Goal: Task Accomplishment & Management: Complete application form

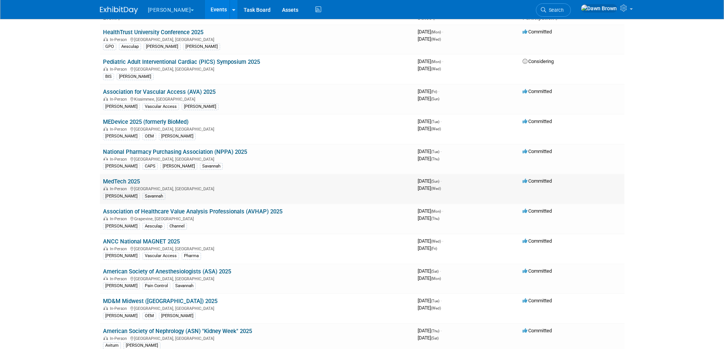
scroll to position [48, 0]
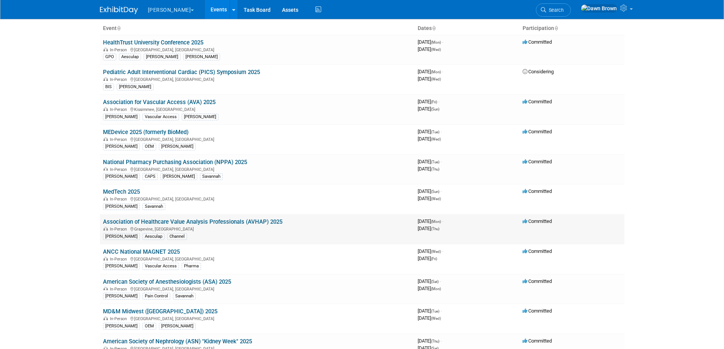
click at [254, 220] on link "Association of Healthcare Value Analysis Professionals (AVHAP) 2025" at bounding box center [192, 222] width 179 height 7
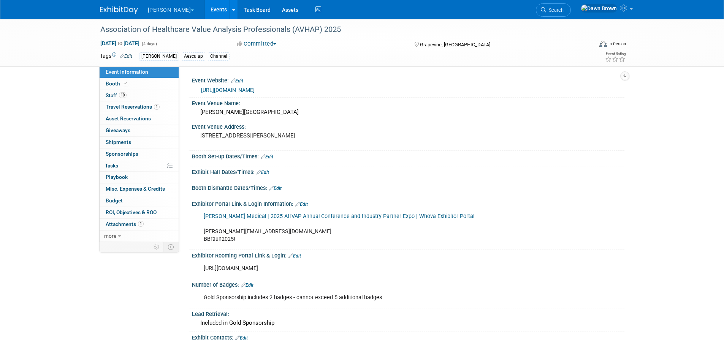
click at [260, 174] on icon at bounding box center [259, 172] width 5 height 5
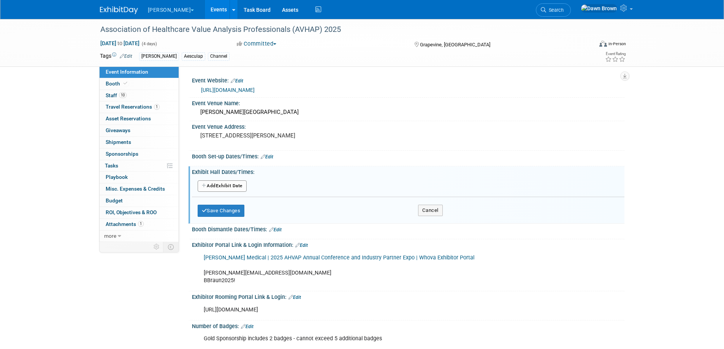
click at [241, 187] on button "Add Another Exhibit Date" at bounding box center [222, 186] width 49 height 11
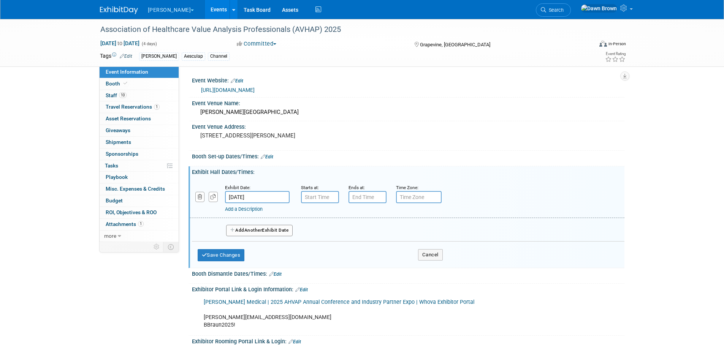
click at [270, 197] on input "[DATE]" at bounding box center [257, 197] width 65 height 12
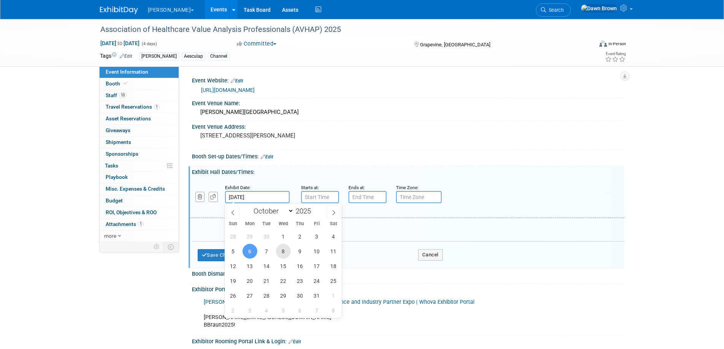
click at [285, 251] on span "8" at bounding box center [283, 251] width 15 height 15
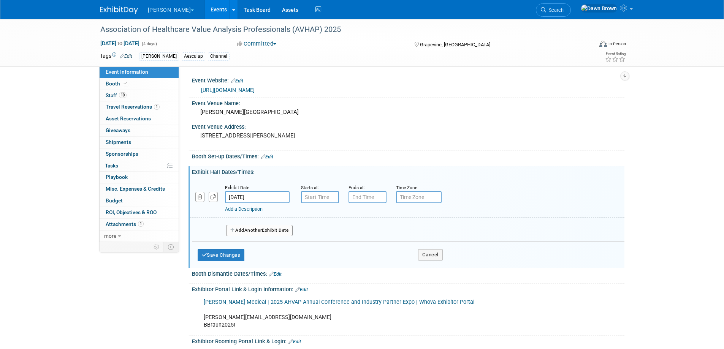
click at [259, 194] on input "[DATE]" at bounding box center [257, 197] width 65 height 12
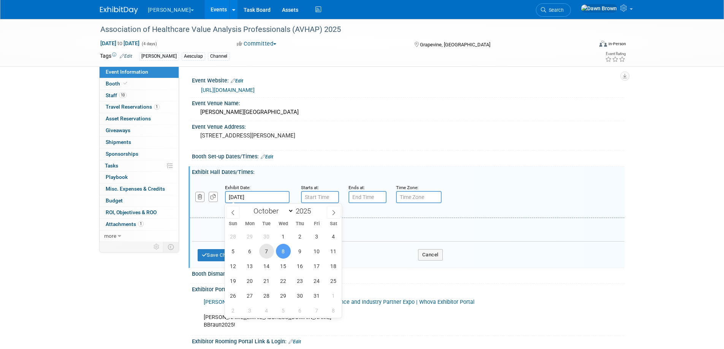
click at [266, 254] on span "7" at bounding box center [266, 251] width 15 height 15
type input "[DATE]"
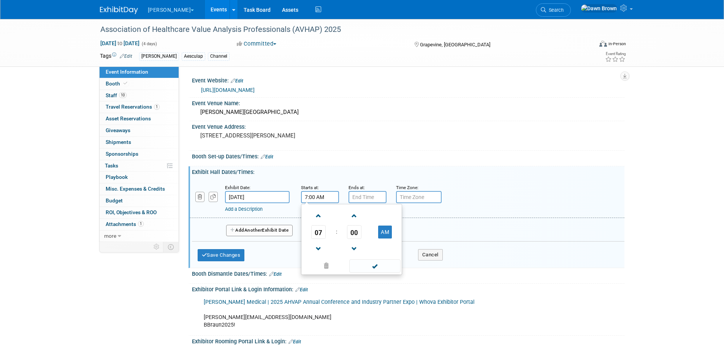
click at [314, 196] on input "7:00 AM" at bounding box center [320, 197] width 38 height 12
click at [315, 230] on span "07" at bounding box center [318, 232] width 14 height 14
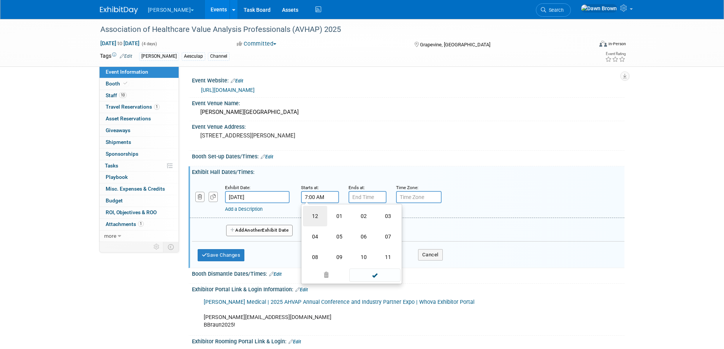
click at [313, 217] on td "12" at bounding box center [315, 216] width 24 height 21
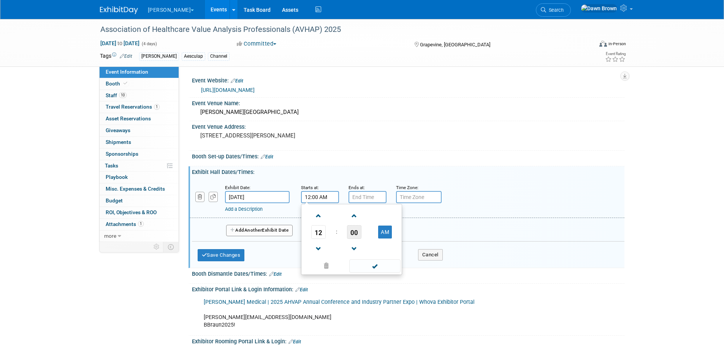
click at [354, 230] on span "00" at bounding box center [354, 232] width 14 height 14
click at [390, 214] on td "15" at bounding box center [388, 216] width 24 height 21
click at [390, 228] on button "AM" at bounding box center [385, 232] width 14 height 13
type input "12:15 PM"
click at [376, 266] on span at bounding box center [374, 266] width 51 height 13
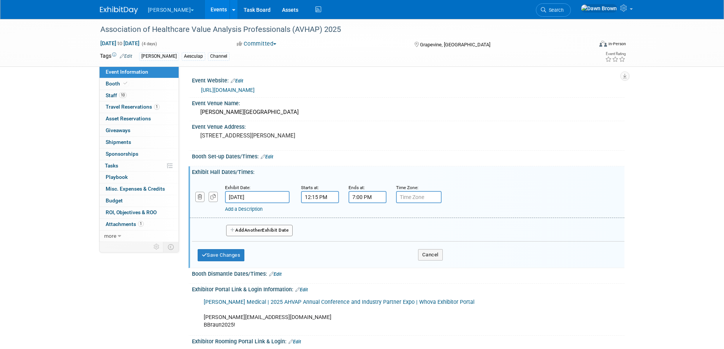
click at [362, 201] on input "7:00 PM" at bounding box center [368, 197] width 38 height 12
click at [365, 229] on span "07" at bounding box center [366, 232] width 14 height 14
click at [410, 224] on td "02" at bounding box center [411, 216] width 24 height 21
click at [431, 233] on button "PM" at bounding box center [433, 232] width 14 height 13
type input "2:00 AM"
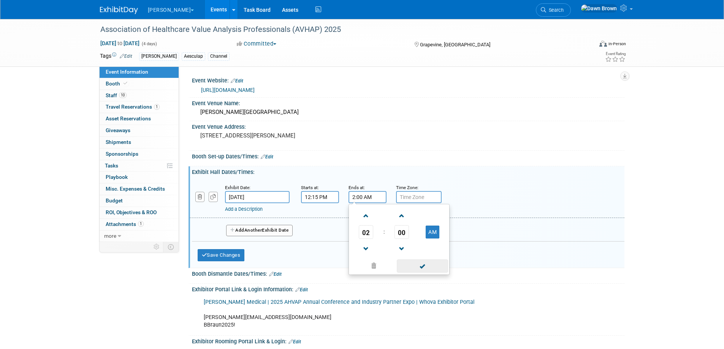
click at [425, 267] on span at bounding box center [422, 266] width 51 height 13
click at [409, 200] on input "text" at bounding box center [419, 197] width 46 height 12
type input "CST"
click at [287, 229] on button "Add Another Exhibit Date" at bounding box center [259, 230] width 67 height 11
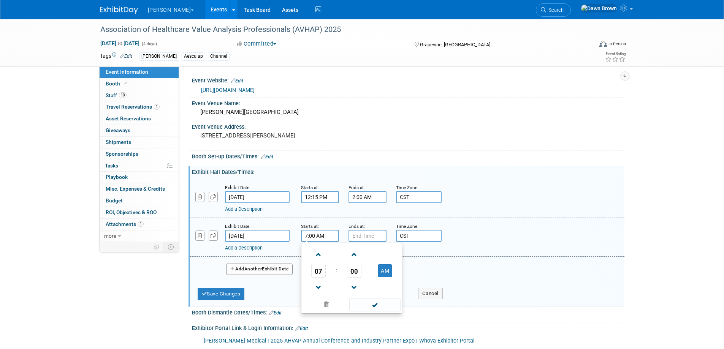
click at [321, 237] on input "7:00 AM" at bounding box center [320, 236] width 38 height 12
click at [317, 272] on span "07" at bounding box center [318, 271] width 14 height 14
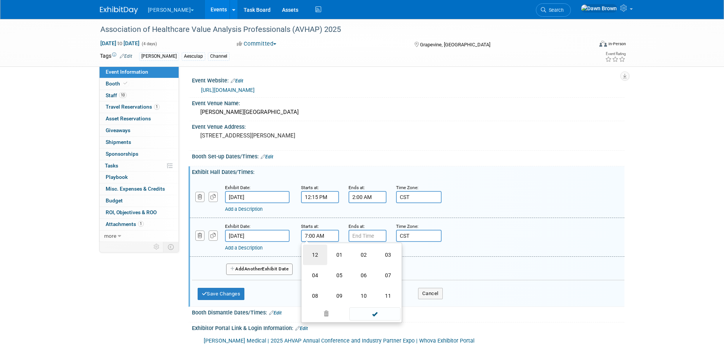
click at [316, 255] on td "12" at bounding box center [315, 255] width 24 height 21
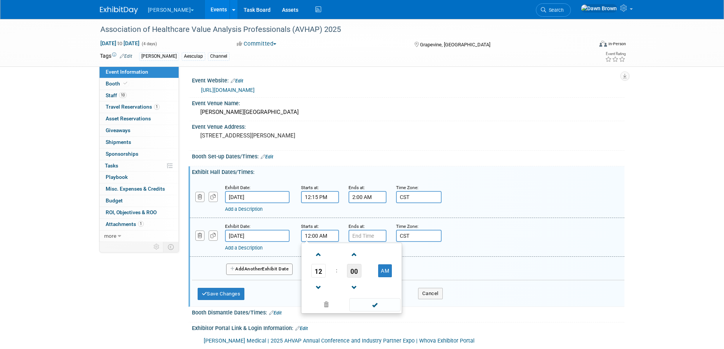
click at [354, 270] on span "00" at bounding box center [354, 271] width 14 height 14
click at [363, 273] on td "30" at bounding box center [364, 275] width 24 height 21
click at [384, 270] on button "AM" at bounding box center [385, 271] width 14 height 13
type input "12:30 PM"
click at [383, 303] on span at bounding box center [374, 304] width 51 height 13
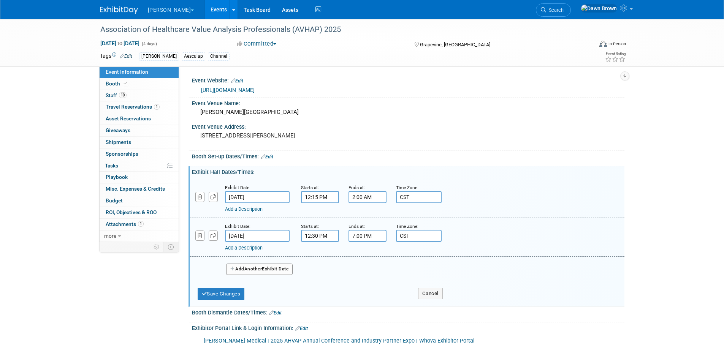
click at [364, 233] on input "7:00 PM" at bounding box center [368, 236] width 38 height 12
click at [369, 268] on span "07" at bounding box center [366, 271] width 14 height 14
click at [410, 254] on td "02" at bounding box center [411, 255] width 24 height 21
type input "2:00 PM"
click at [422, 305] on span at bounding box center [422, 304] width 51 height 13
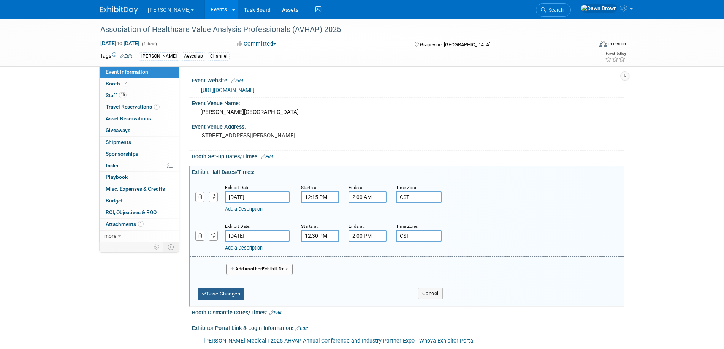
click at [236, 291] on button "Save Changes" at bounding box center [221, 294] width 47 height 12
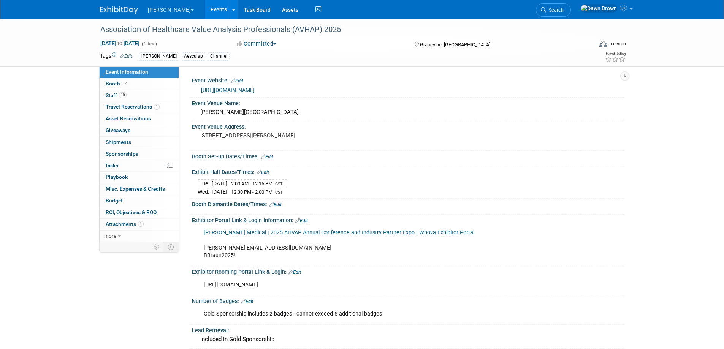
click at [270, 184] on span "2:00 AM - 12:15 PM" at bounding box center [251, 184] width 41 height 6
click at [259, 172] on icon at bounding box center [259, 172] width 5 height 5
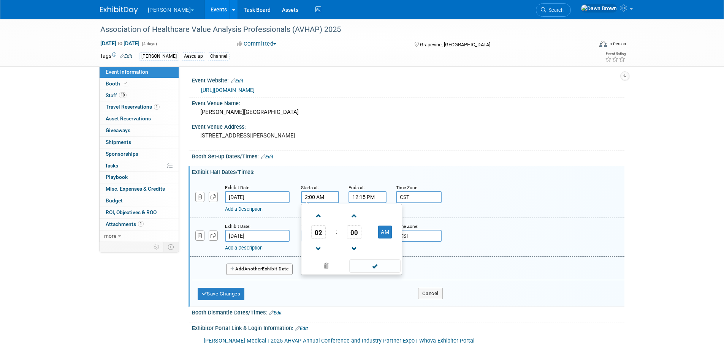
click at [323, 197] on input "2:00 AM" at bounding box center [320, 197] width 38 height 12
click at [317, 235] on span "02" at bounding box center [318, 232] width 14 height 14
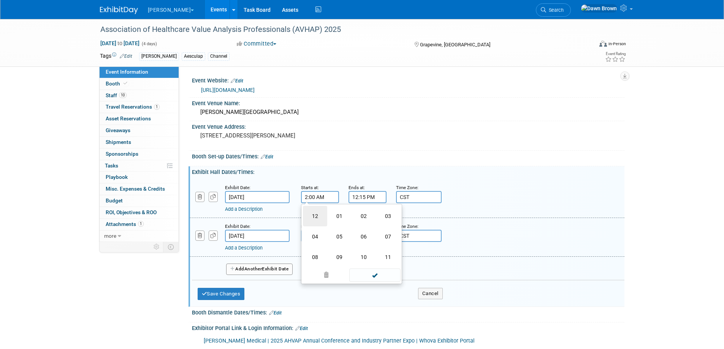
click at [316, 215] on td "12" at bounding box center [315, 216] width 24 height 21
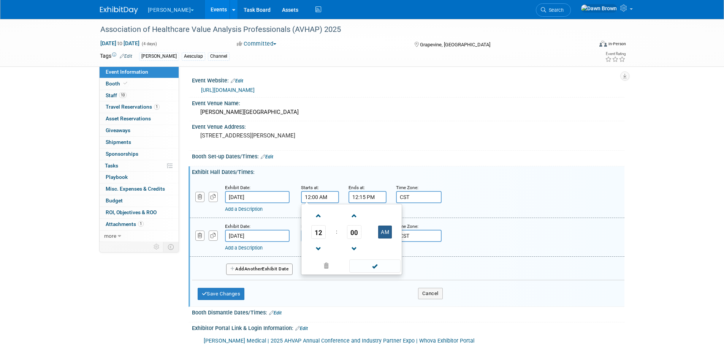
click at [379, 232] on button "AM" at bounding box center [385, 232] width 14 height 13
click at [356, 233] on span "00" at bounding box center [354, 232] width 14 height 14
click at [388, 218] on td "15" at bounding box center [388, 216] width 24 height 21
type input "12:15 PM"
click at [376, 271] on span at bounding box center [374, 266] width 51 height 13
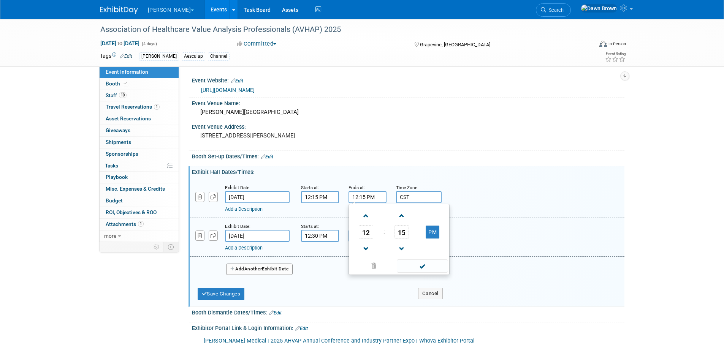
click at [356, 195] on input "12:15 PM" at bounding box center [368, 197] width 38 height 12
click at [364, 233] on span "12" at bounding box center [366, 232] width 14 height 14
click at [406, 218] on td "02" at bounding box center [411, 216] width 24 height 21
click at [410, 235] on td "15" at bounding box center [402, 232] width 32 height 14
click at [404, 233] on span "15" at bounding box center [402, 232] width 14 height 14
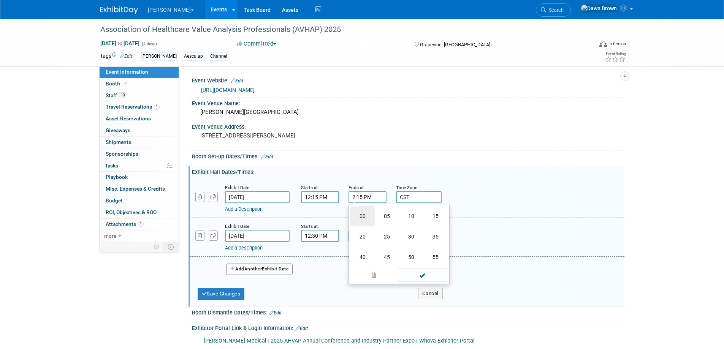
click at [363, 217] on td "00" at bounding box center [363, 216] width 24 height 21
type input "2:00 PM"
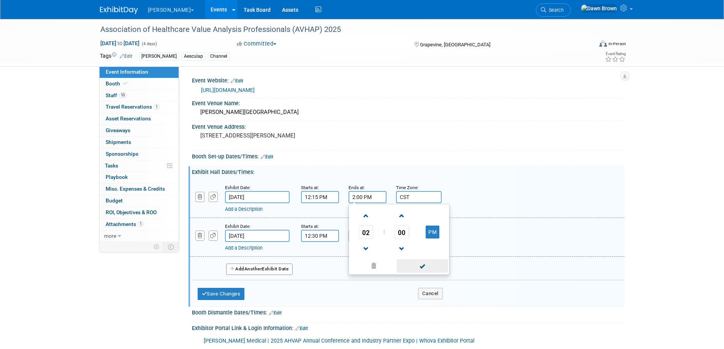
click at [428, 262] on span at bounding box center [422, 266] width 51 height 13
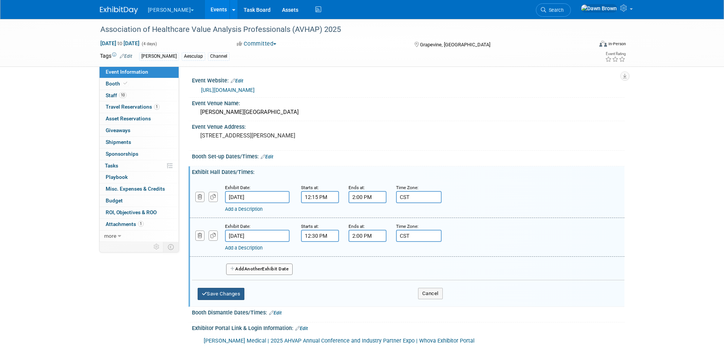
click at [231, 290] on button "Save Changes" at bounding box center [221, 294] width 47 height 12
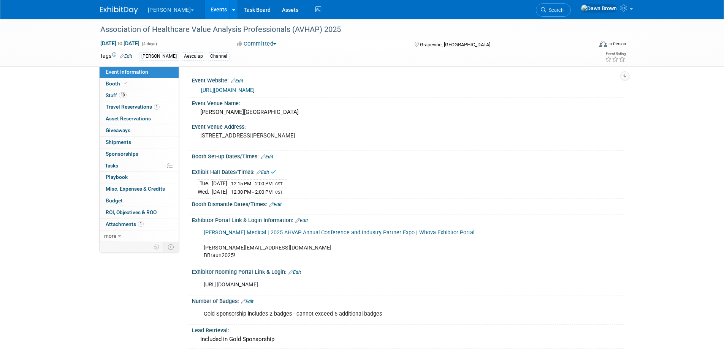
click at [521, 176] on div "[DATE] 12:15 PM - 2:00 PM CST [DATE] 12:30 PM - 2:00 PM CST Save Changes Cancel" at bounding box center [408, 186] width 433 height 21
click at [385, 232] on link "[PERSON_NAME] Medical | 2025 AHVAP Annual Conference and Industry Partner Expo …" at bounding box center [339, 233] width 271 height 6
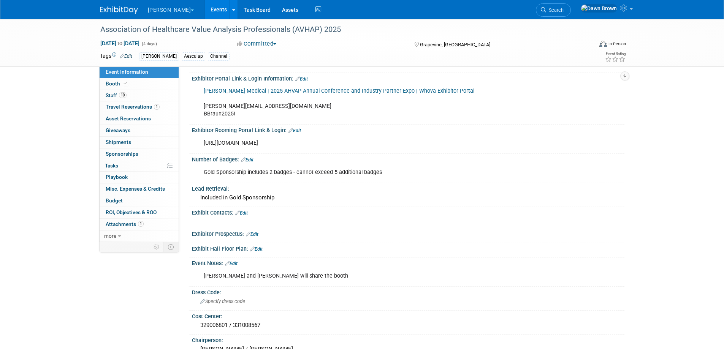
scroll to position [124, 0]
